Goal: Share content: Contribute content

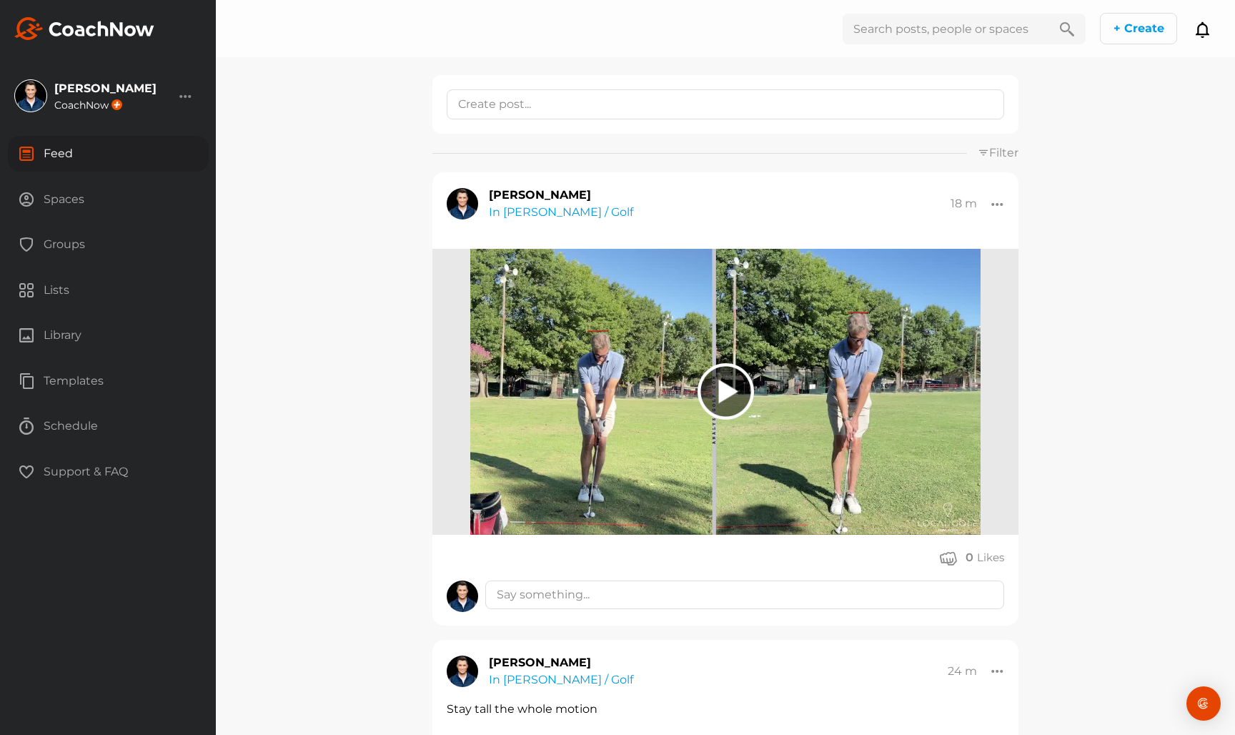
click at [157, 194] on div "Spaces" at bounding box center [108, 200] width 201 height 36
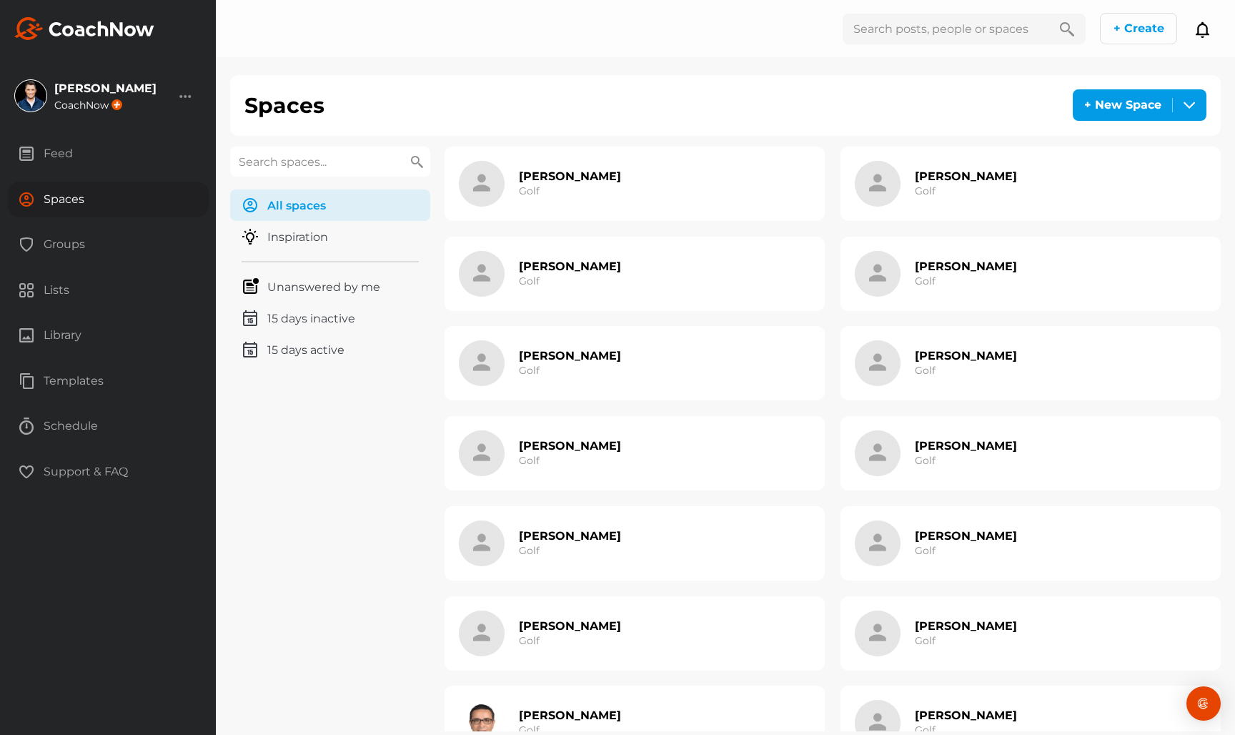
click at [329, 164] on input "text" at bounding box center [330, 162] width 200 height 30
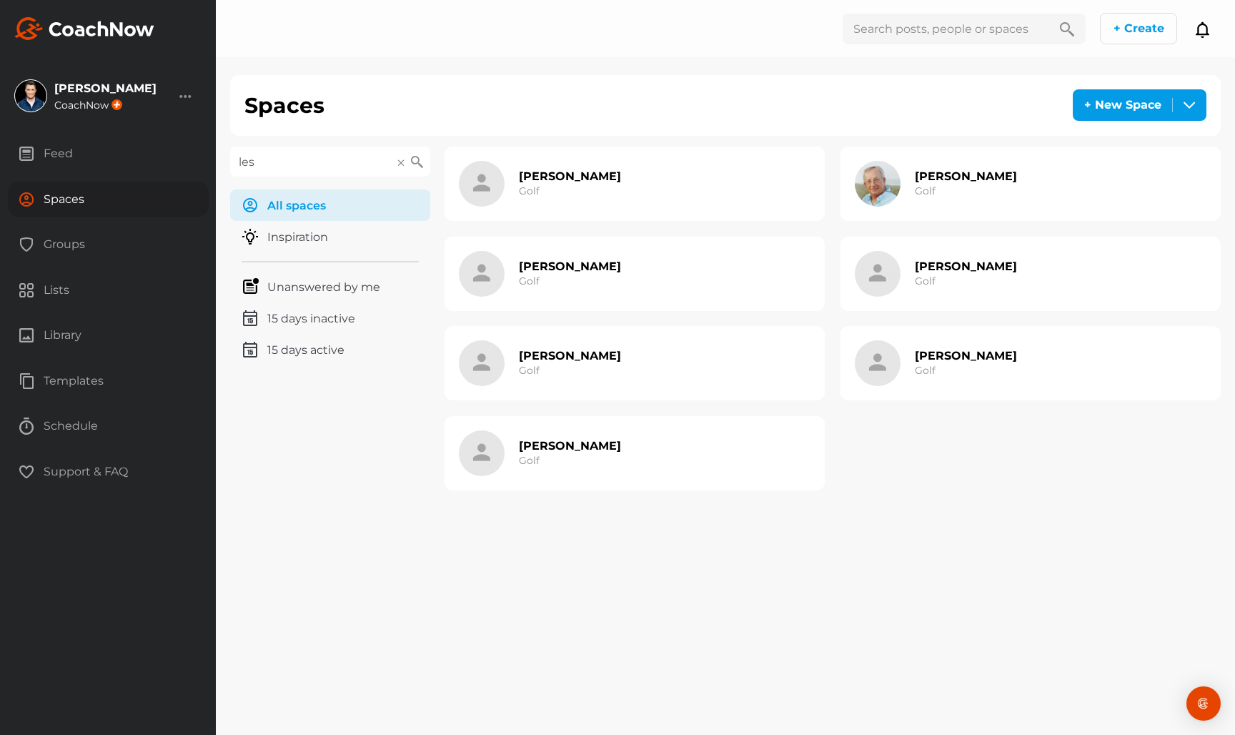
type input "les"
click at [600, 368] on div "[PERSON_NAME] Golf" at bounding box center [635, 363] width 380 height 74
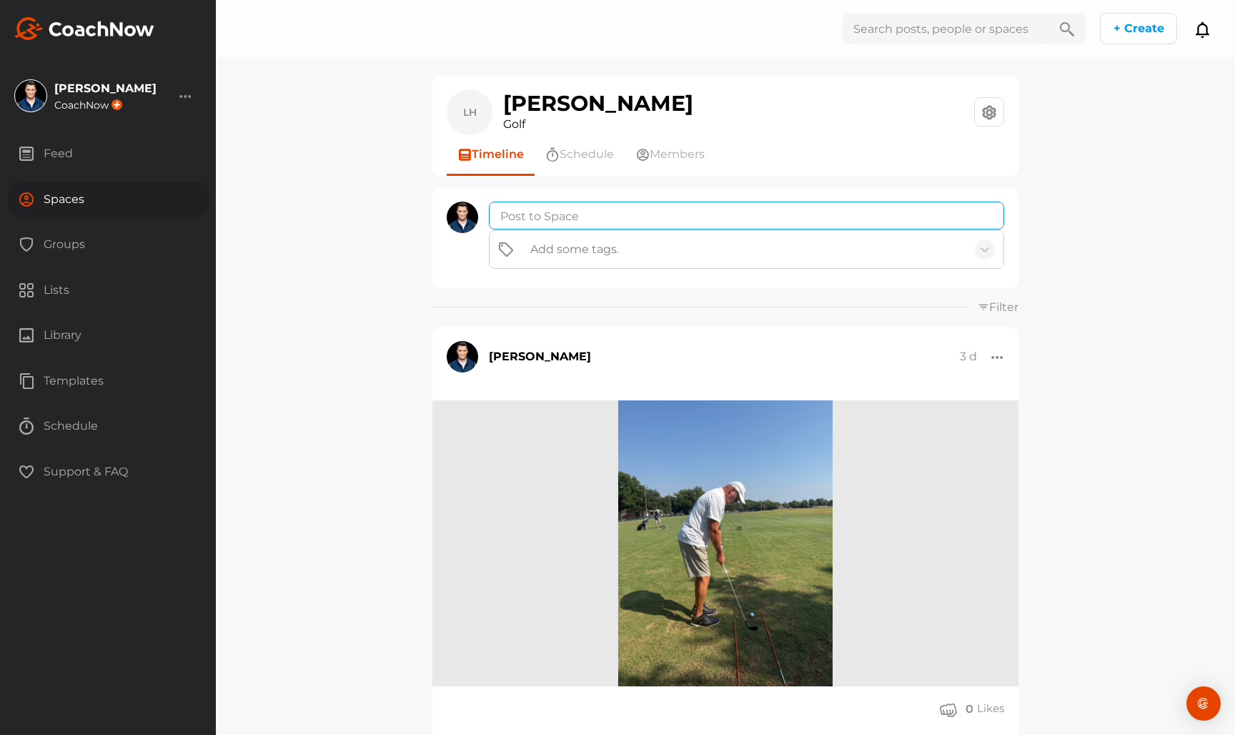
click at [571, 207] on textarea at bounding box center [746, 216] width 515 height 28
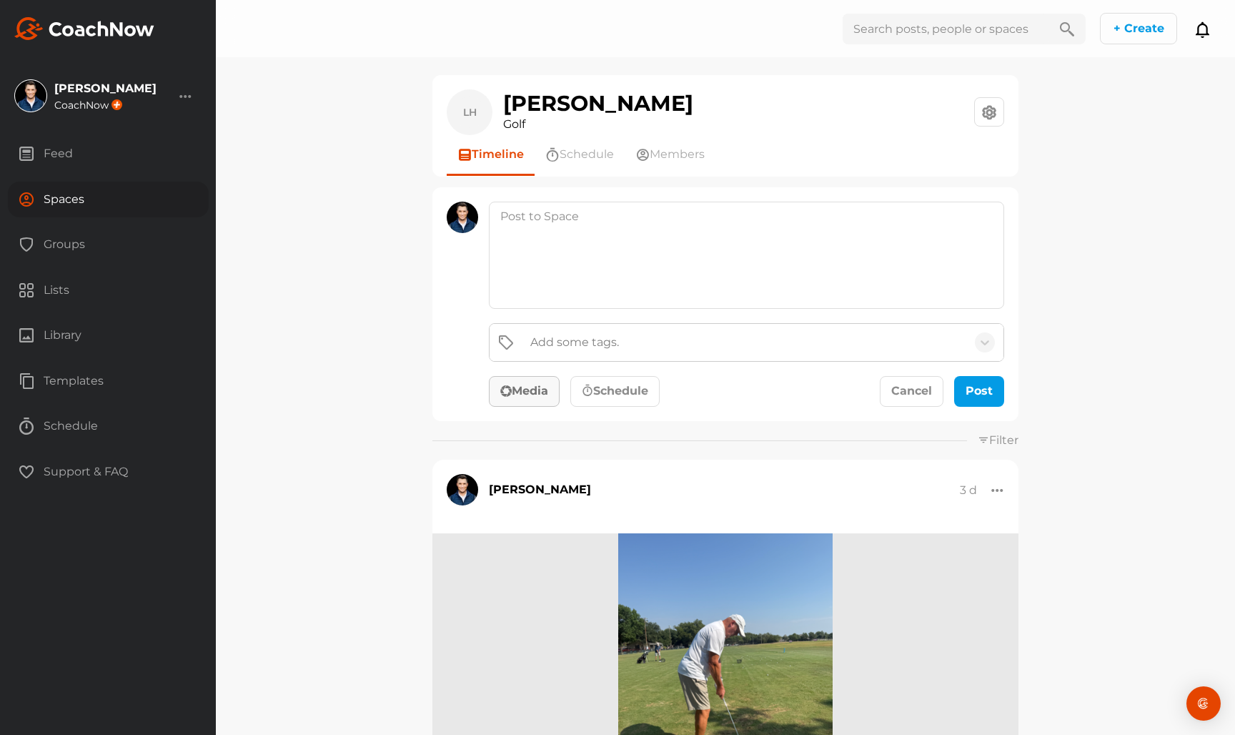
click at [542, 384] on button "Media" at bounding box center [524, 391] width 71 height 31
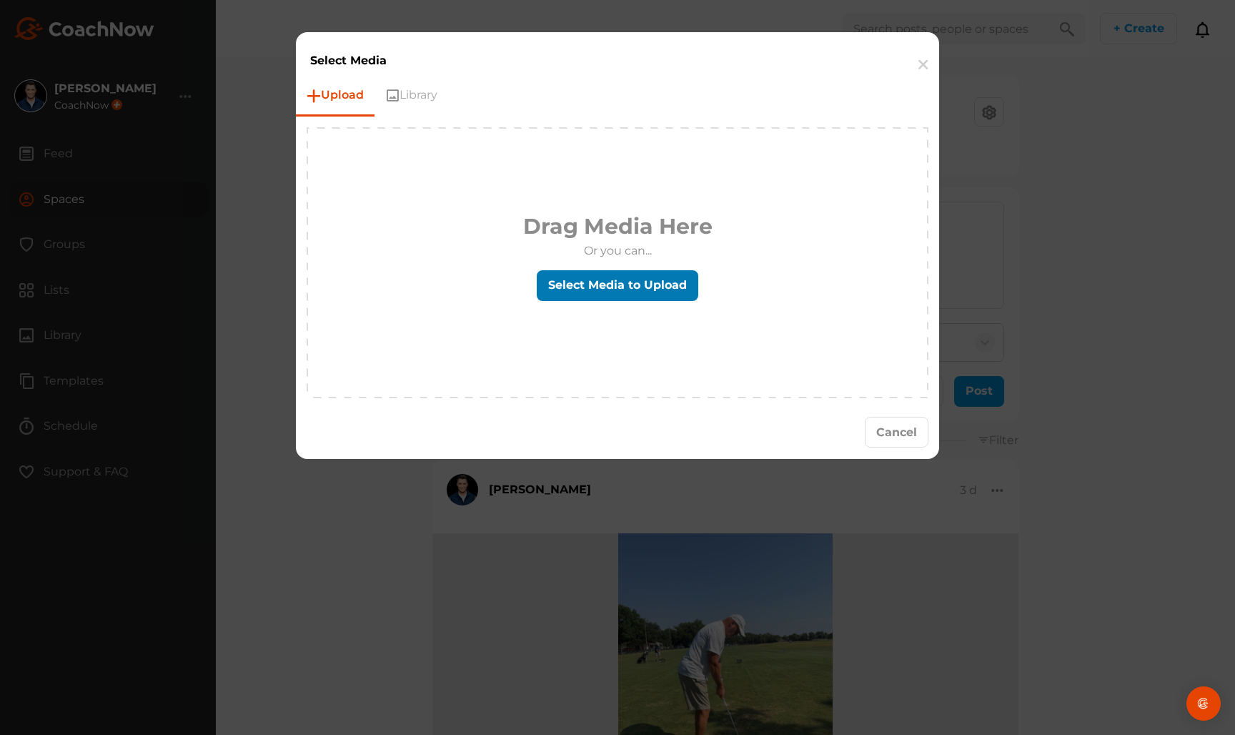
click at [648, 289] on label "Select Media to Upload" at bounding box center [618, 285] width 162 height 31
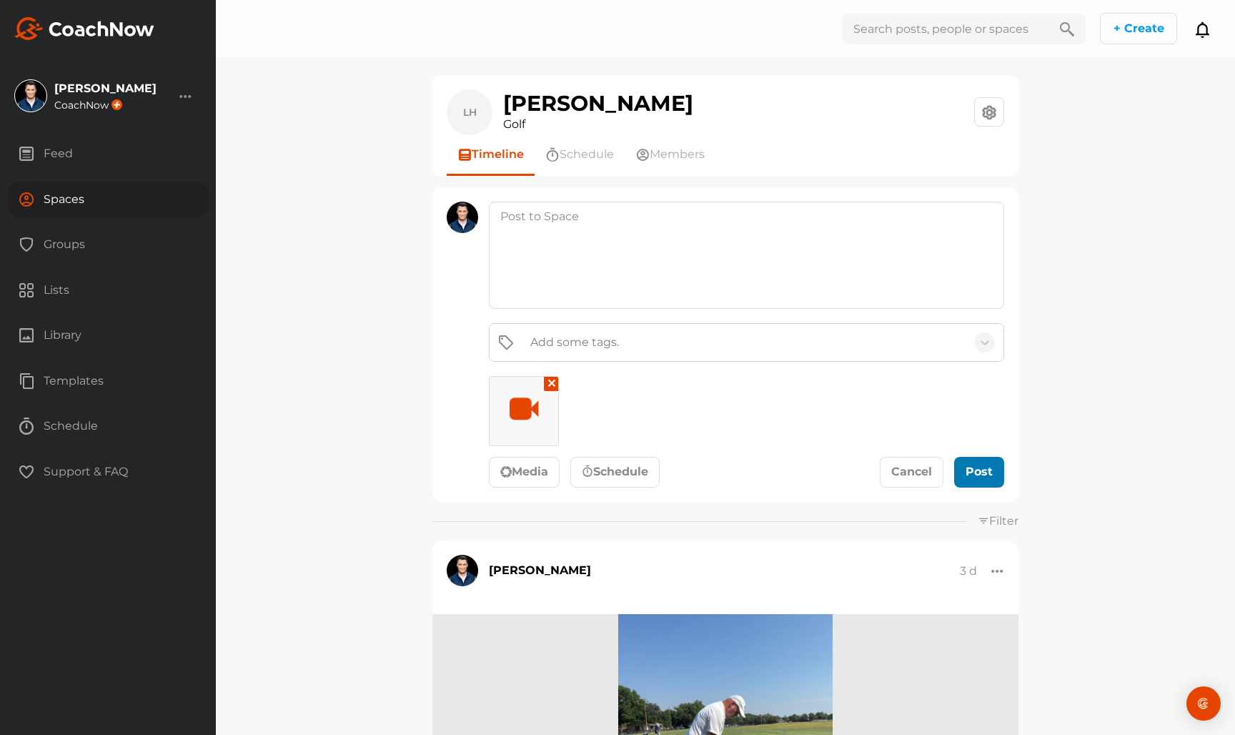
click at [986, 477] on div "submit" at bounding box center [978, 471] width 31 height 17
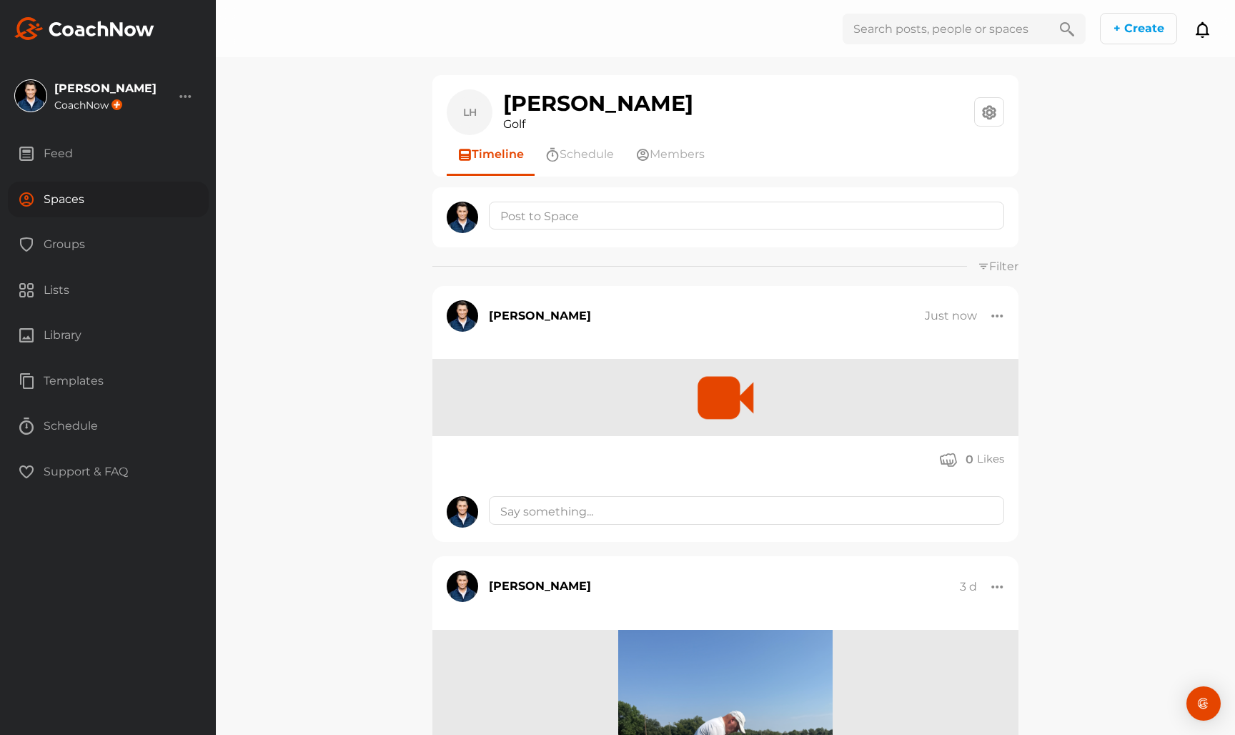
click at [820, 175] on ul "Timeline Schedule Members" at bounding box center [731, 155] width 568 height 41
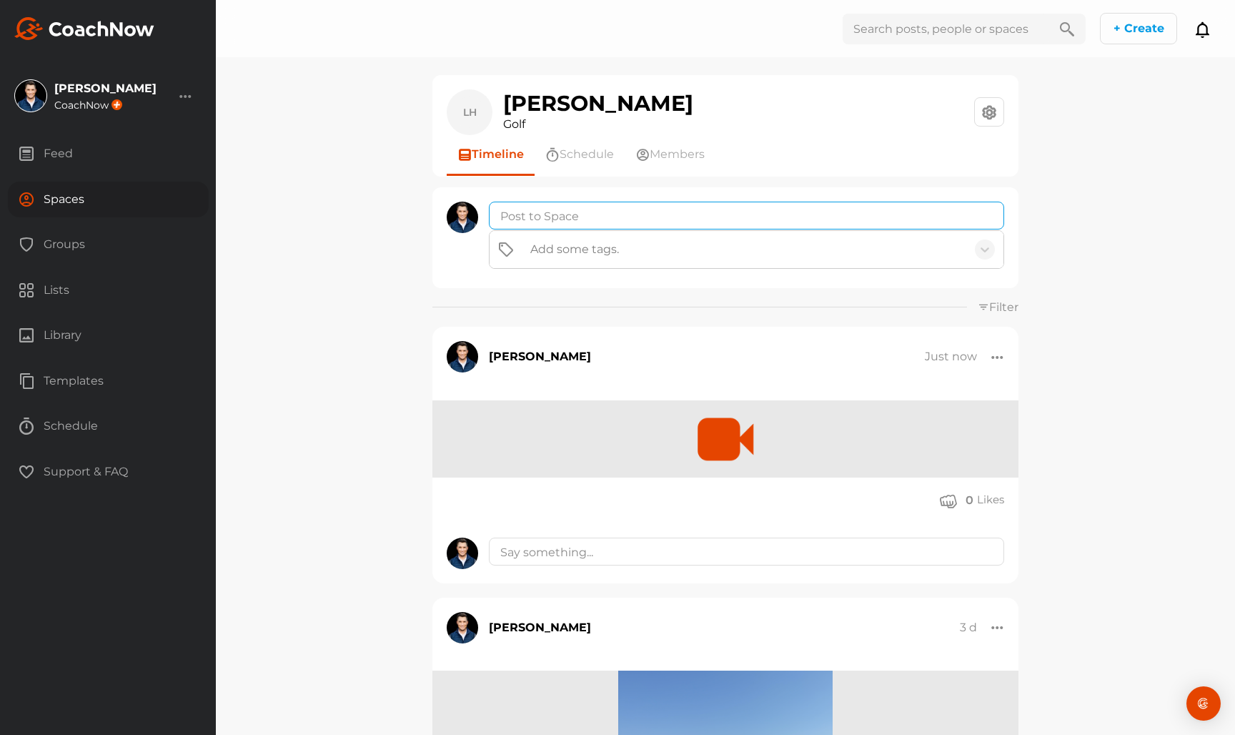
click at [786, 214] on textarea at bounding box center [746, 216] width 515 height 28
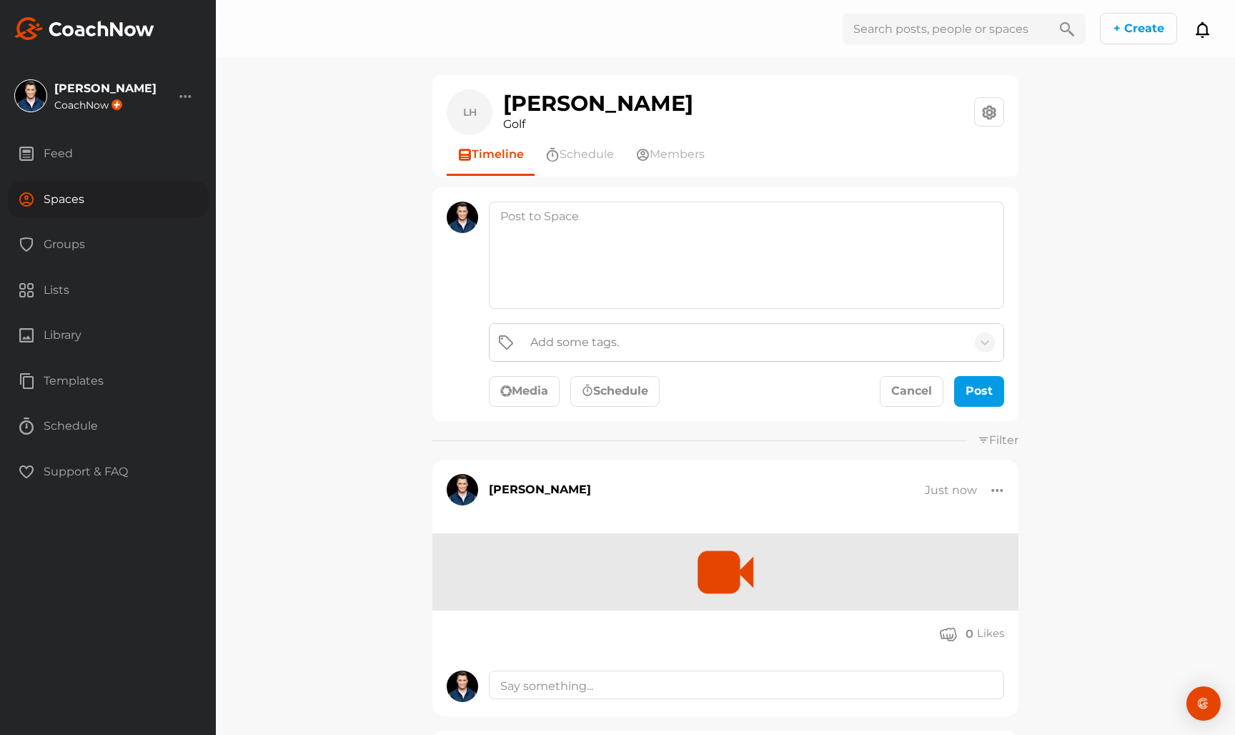
click at [559, 369] on div "Add some tags. Media Schedule Cancel Post" at bounding box center [746, 365] width 515 height 84
click at [554, 387] on button "Media" at bounding box center [524, 391] width 71 height 31
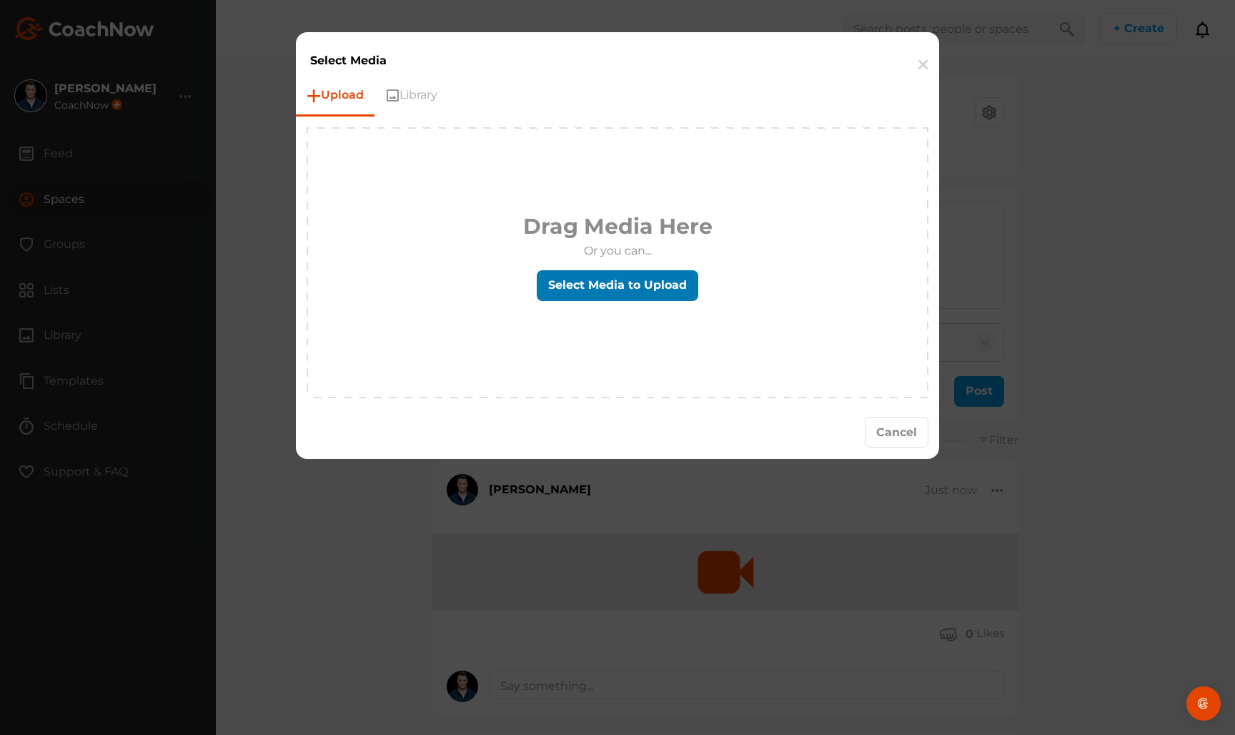
click at [694, 272] on label "Select Media to Upload" at bounding box center [618, 285] width 162 height 31
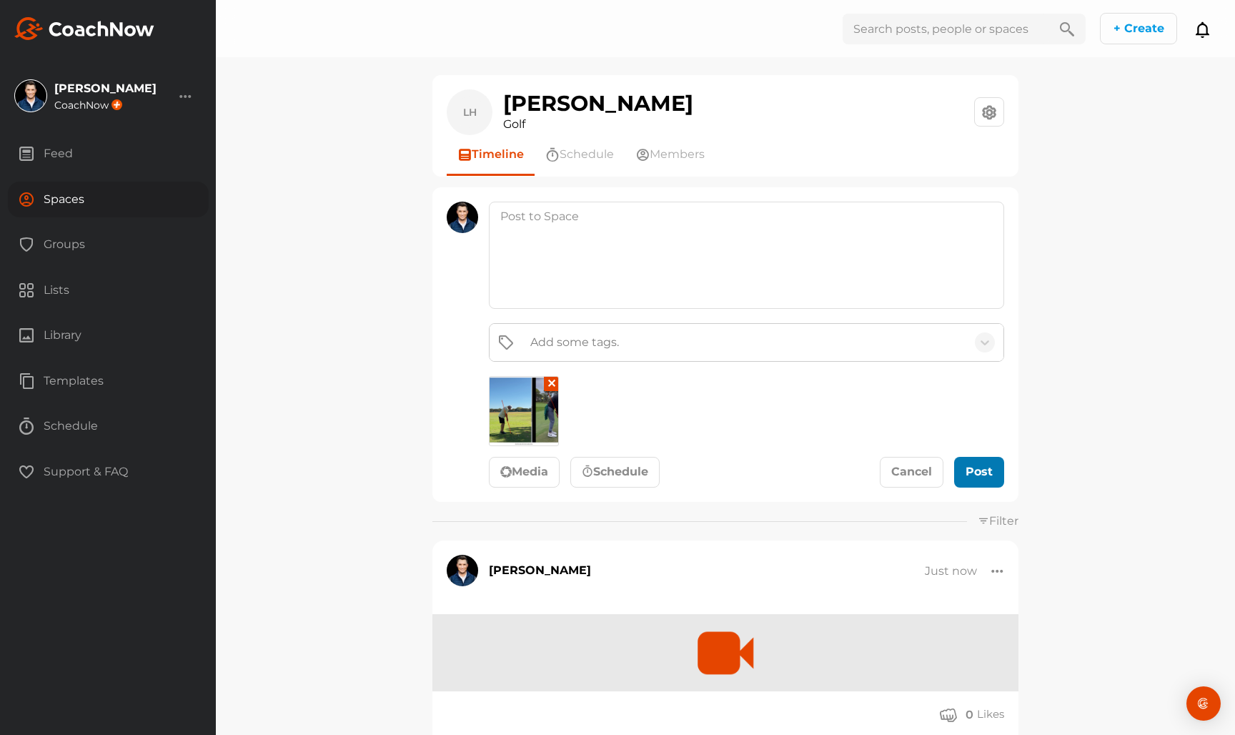
click at [981, 459] on button "Post" at bounding box center [979, 472] width 50 height 31
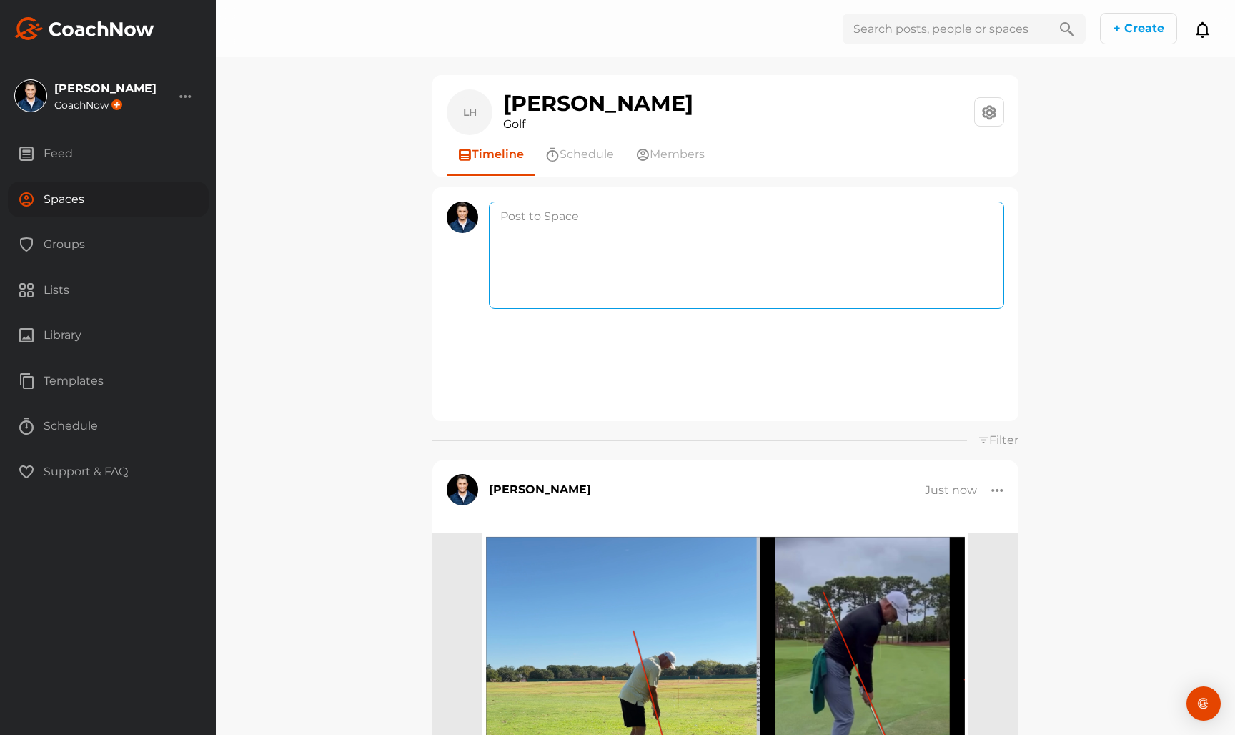
click at [562, 204] on textarea at bounding box center [746, 255] width 515 height 107
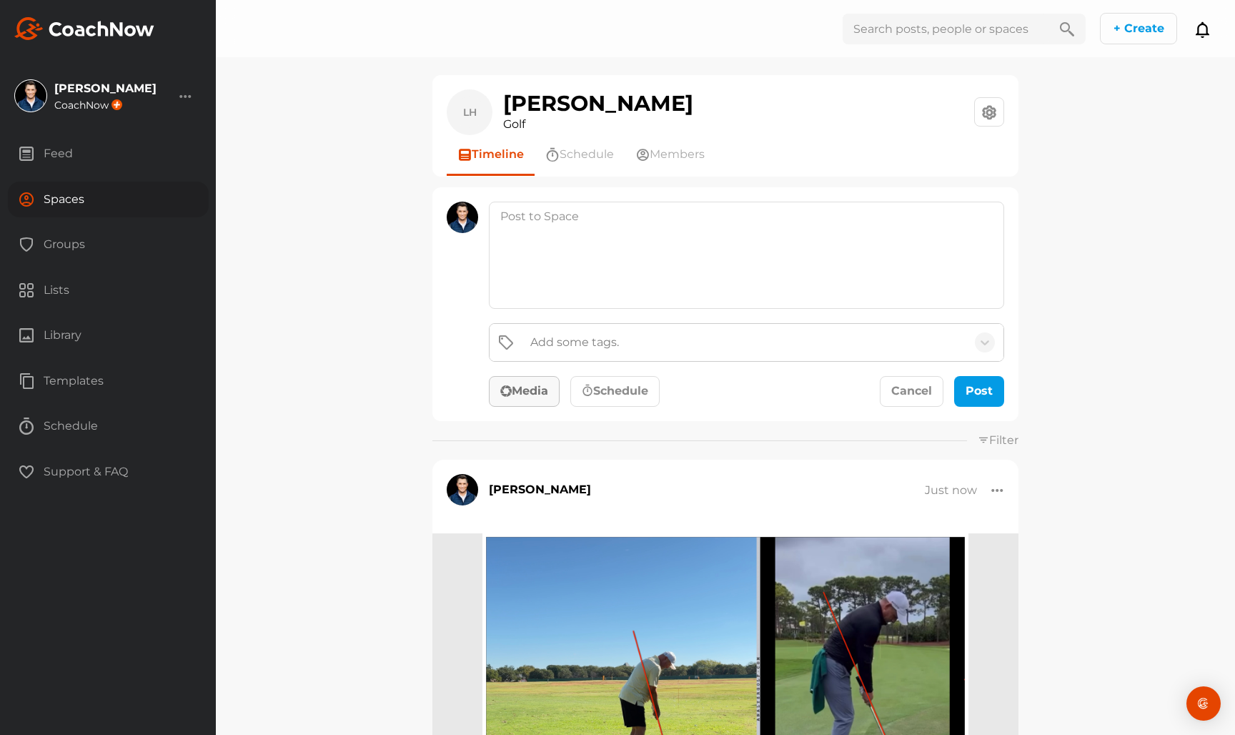
click at [522, 382] on button "Media" at bounding box center [524, 391] width 71 height 31
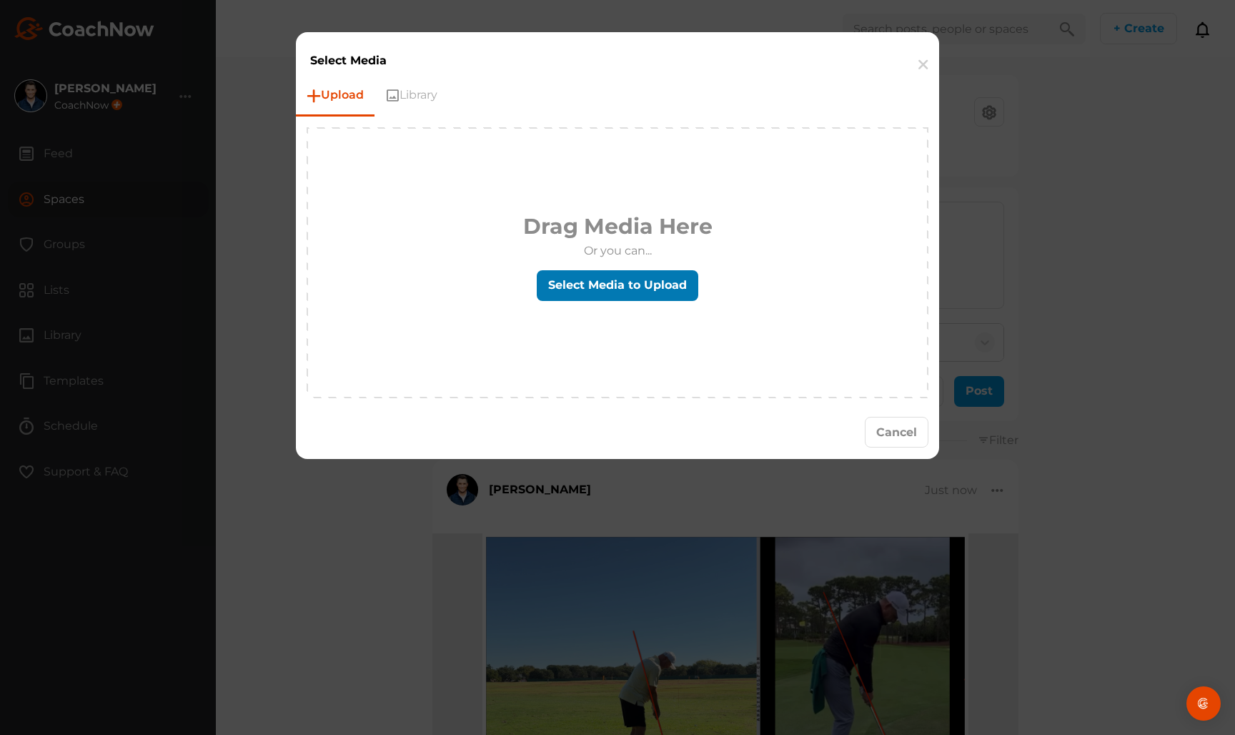
click at [665, 294] on label "Select Media to Upload" at bounding box center [618, 285] width 162 height 31
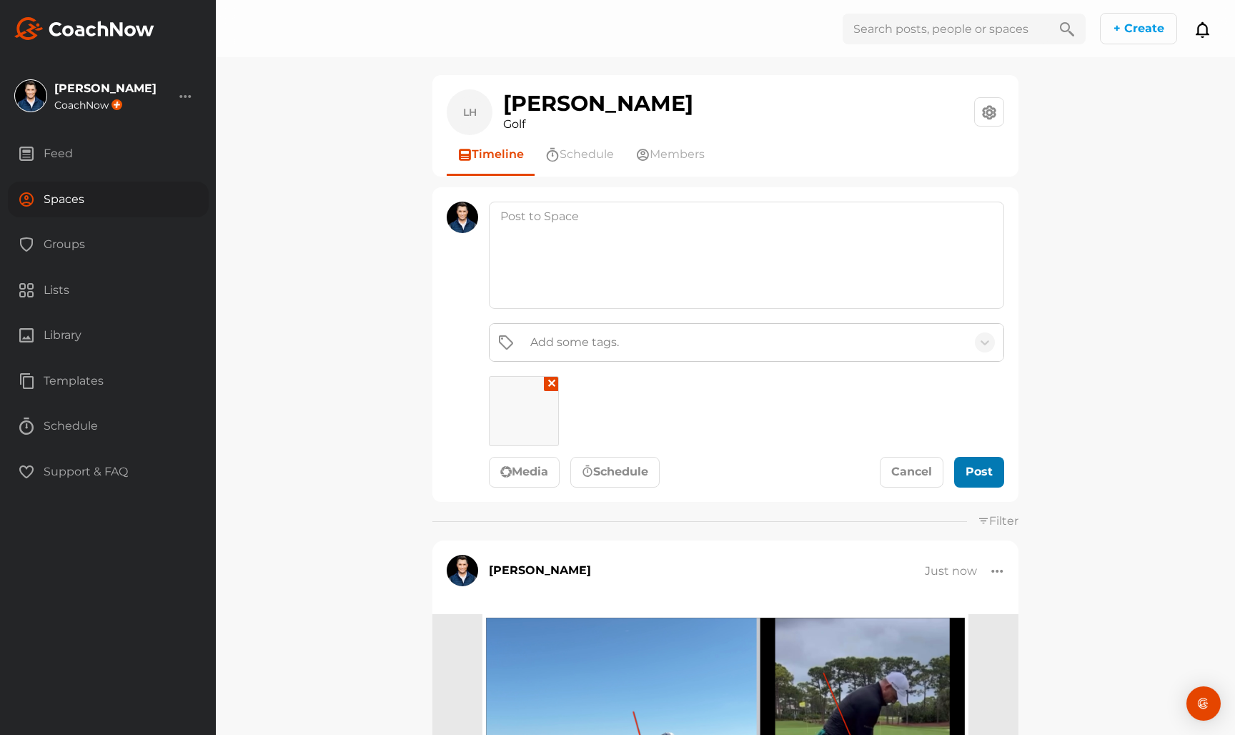
click at [975, 467] on div "submit" at bounding box center [978, 471] width 31 height 17
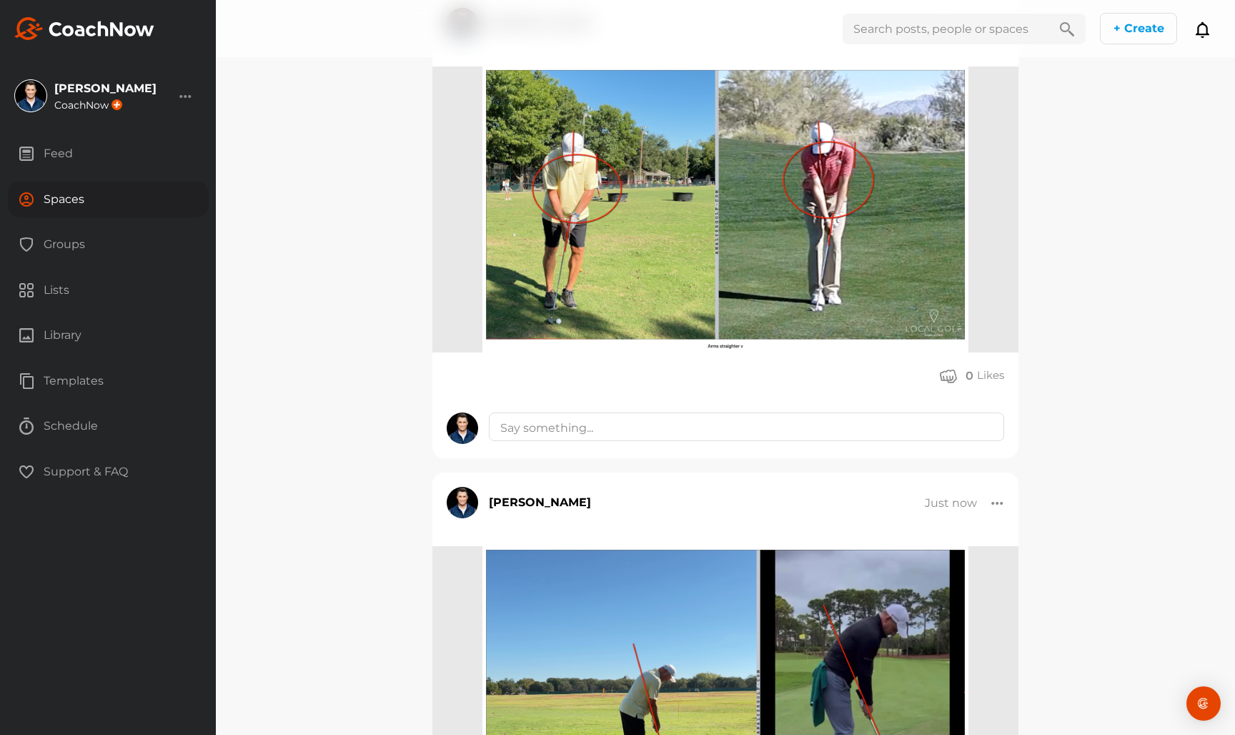
scroll to position [294, 0]
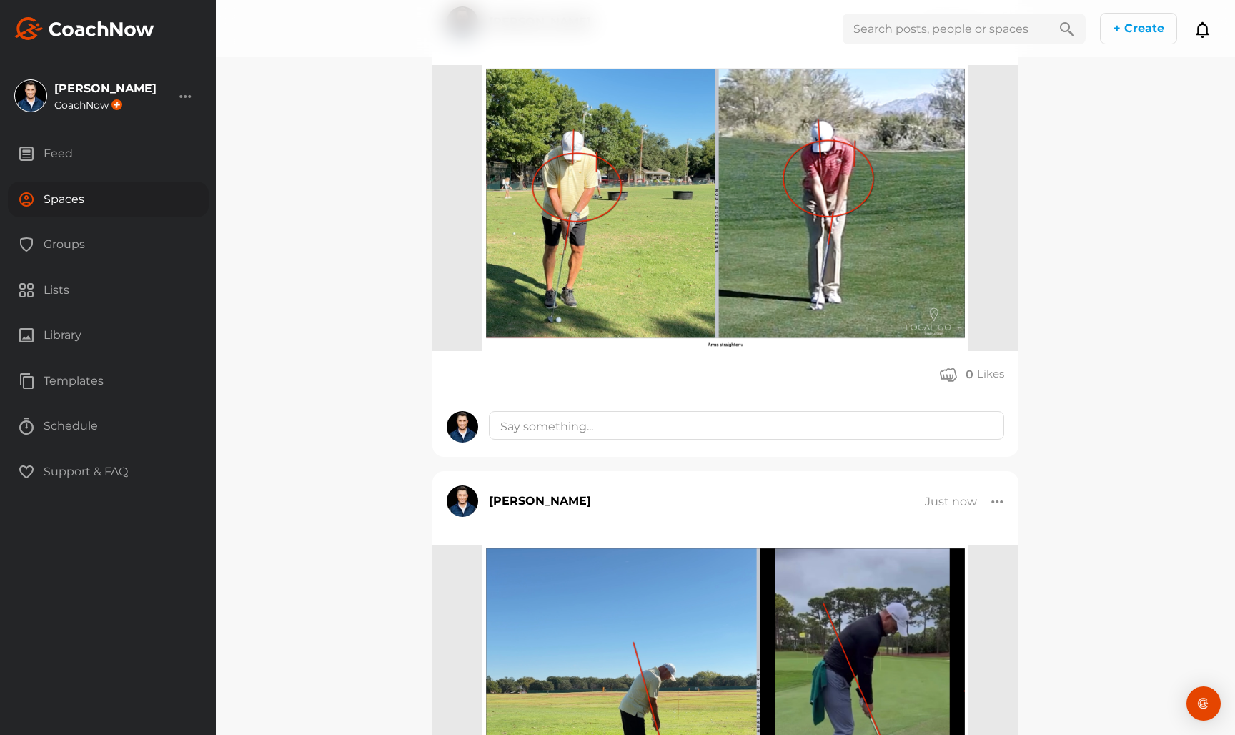
click at [825, 282] on img at bounding box center [724, 208] width 485 height 286
